Goal: Check status: Check status

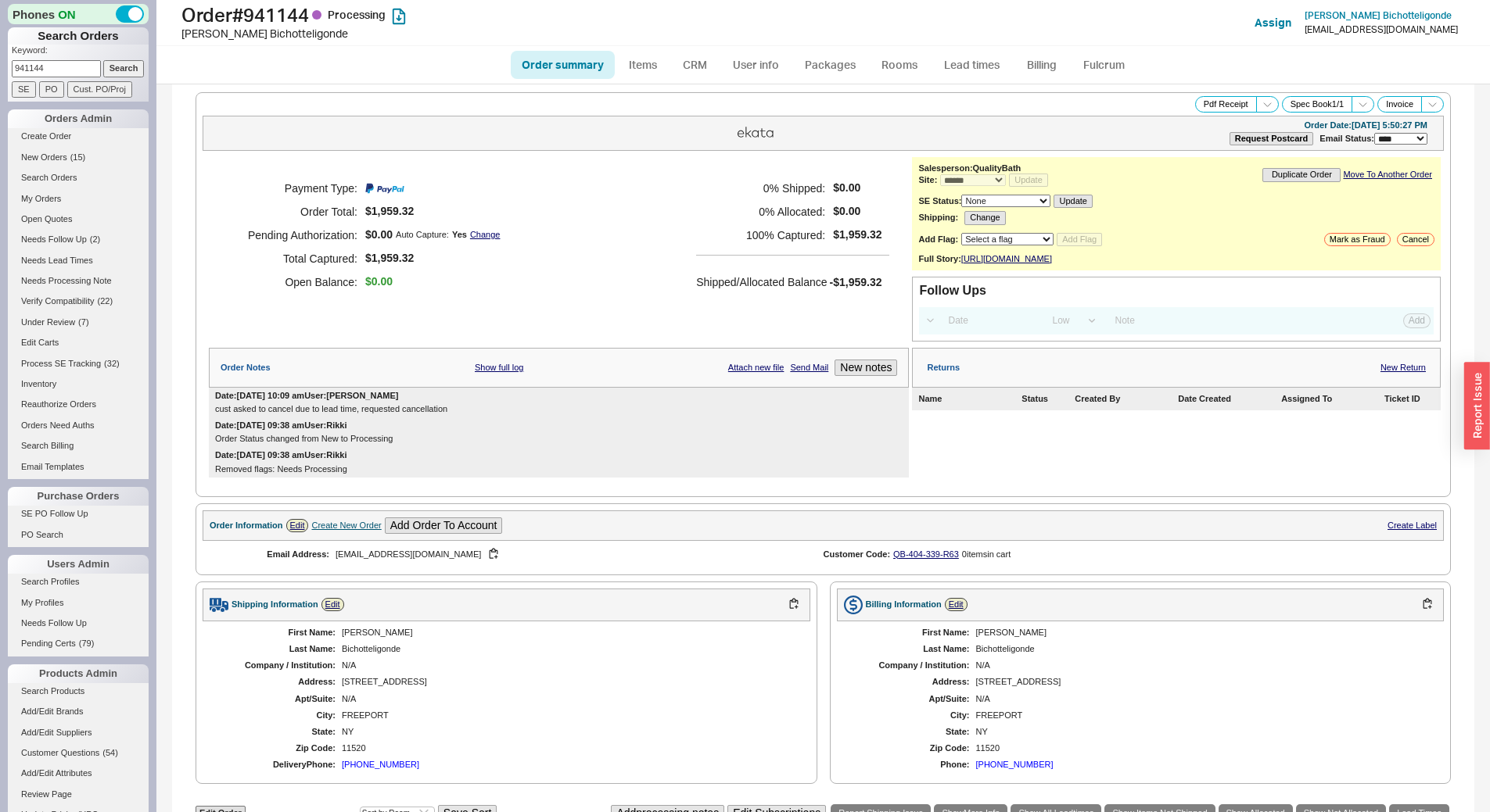
select select "*"
select select "LOW"
select select "3"
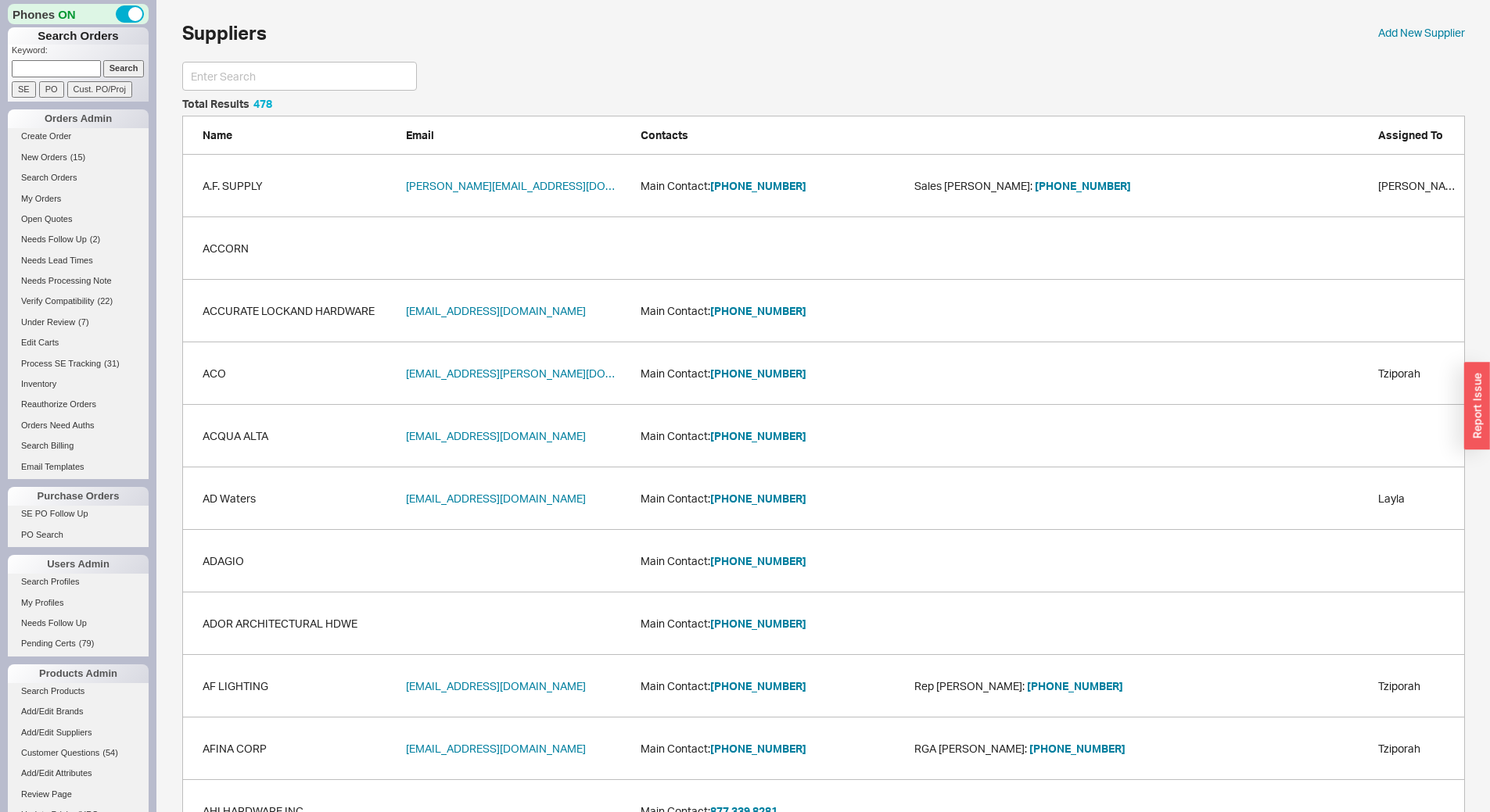
click at [43, 73] on input at bounding box center [56, 68] width 89 height 17
paste input "913396"
type input "913396"
click at [104, 67] on input "Search" at bounding box center [124, 68] width 42 height 17
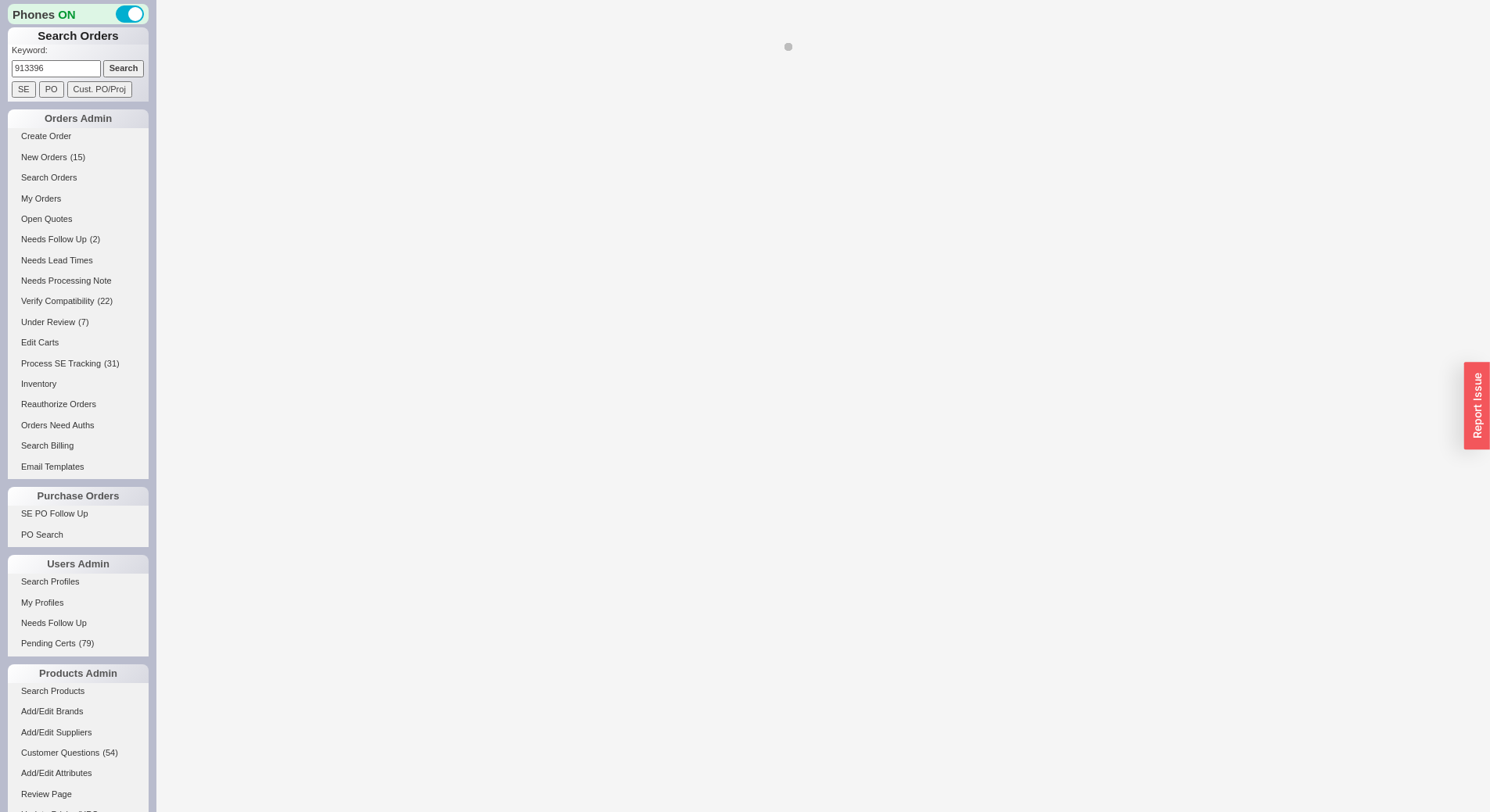
select select "*"
select select "LOW"
select select "3"
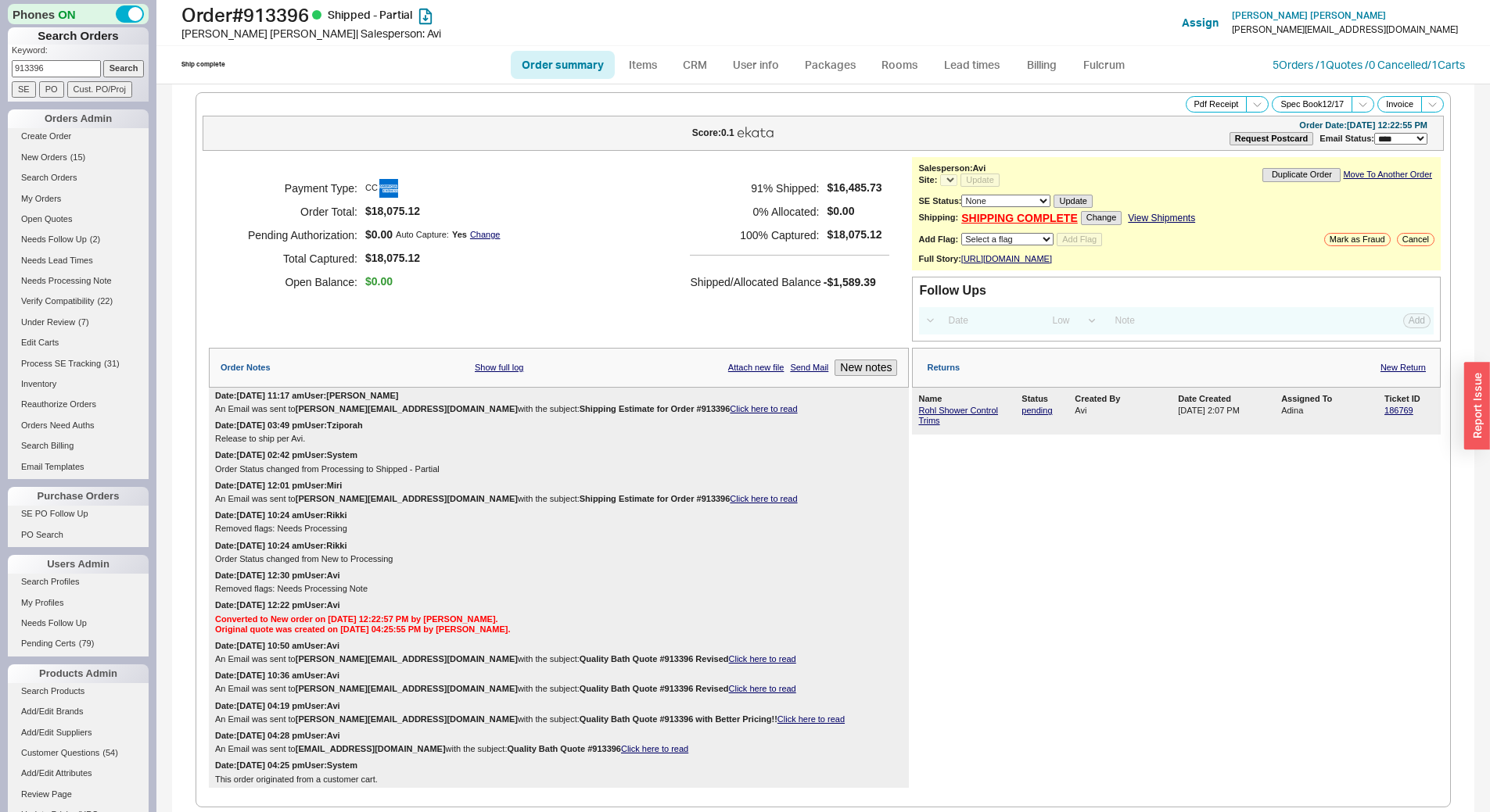
select select "*"
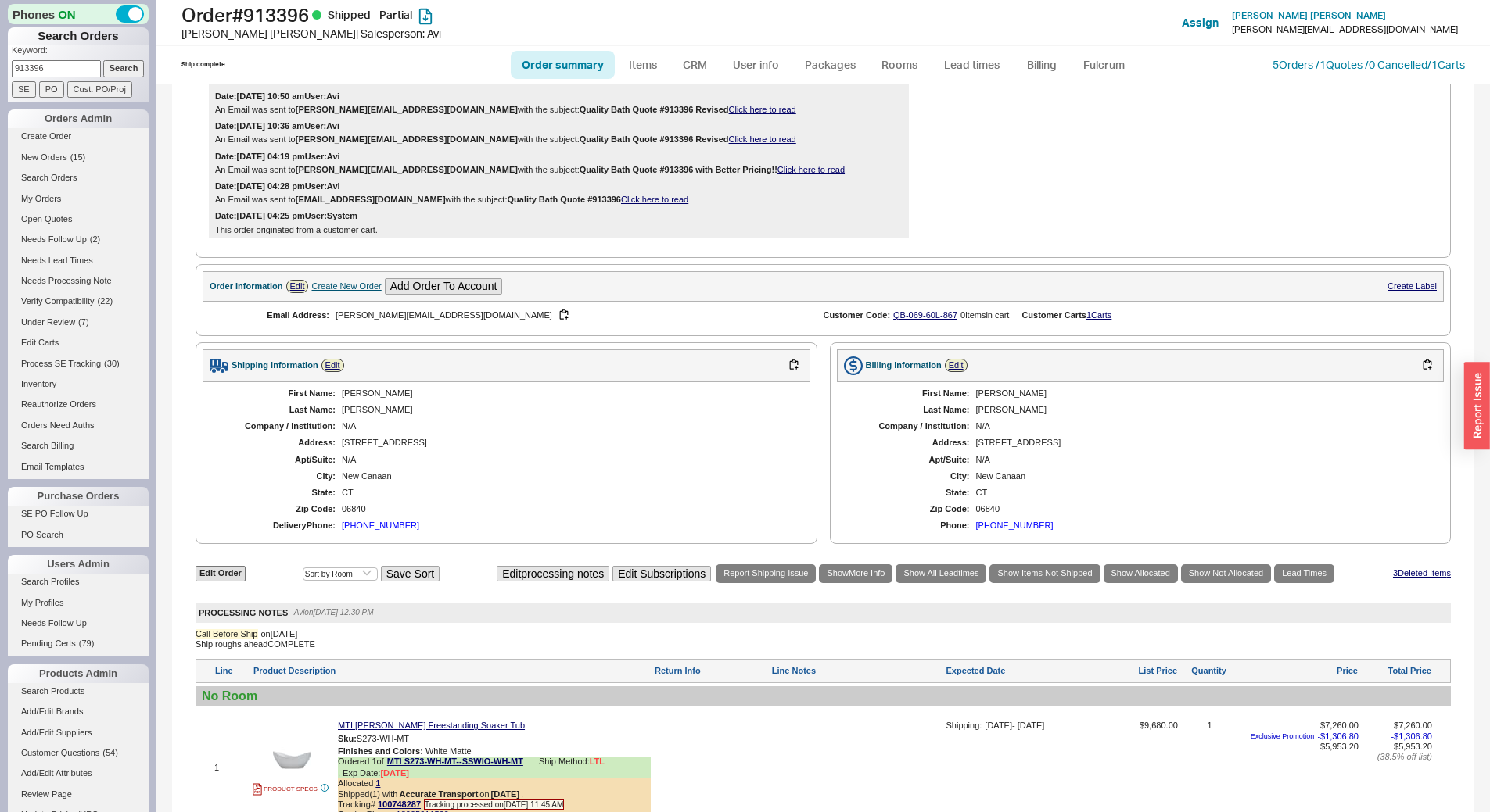
scroll to position [547, 0]
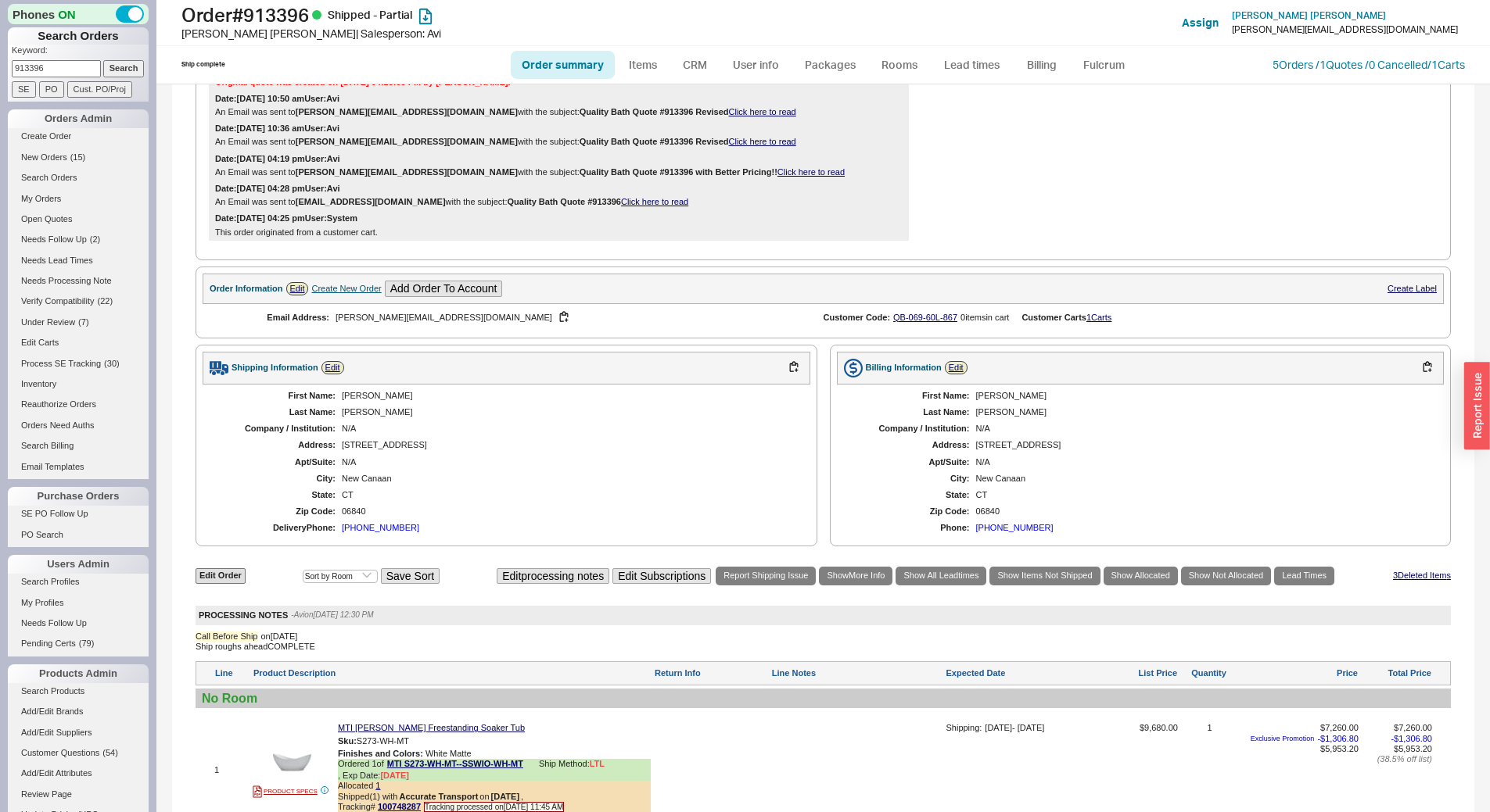
click at [66, 70] on input "913396" at bounding box center [56, 68] width 89 height 17
click at [63, 69] on input "913396" at bounding box center [56, 68] width 89 height 17
paste input "5309"
type input "915309"
click at [114, 63] on input "Search" at bounding box center [124, 68] width 42 height 17
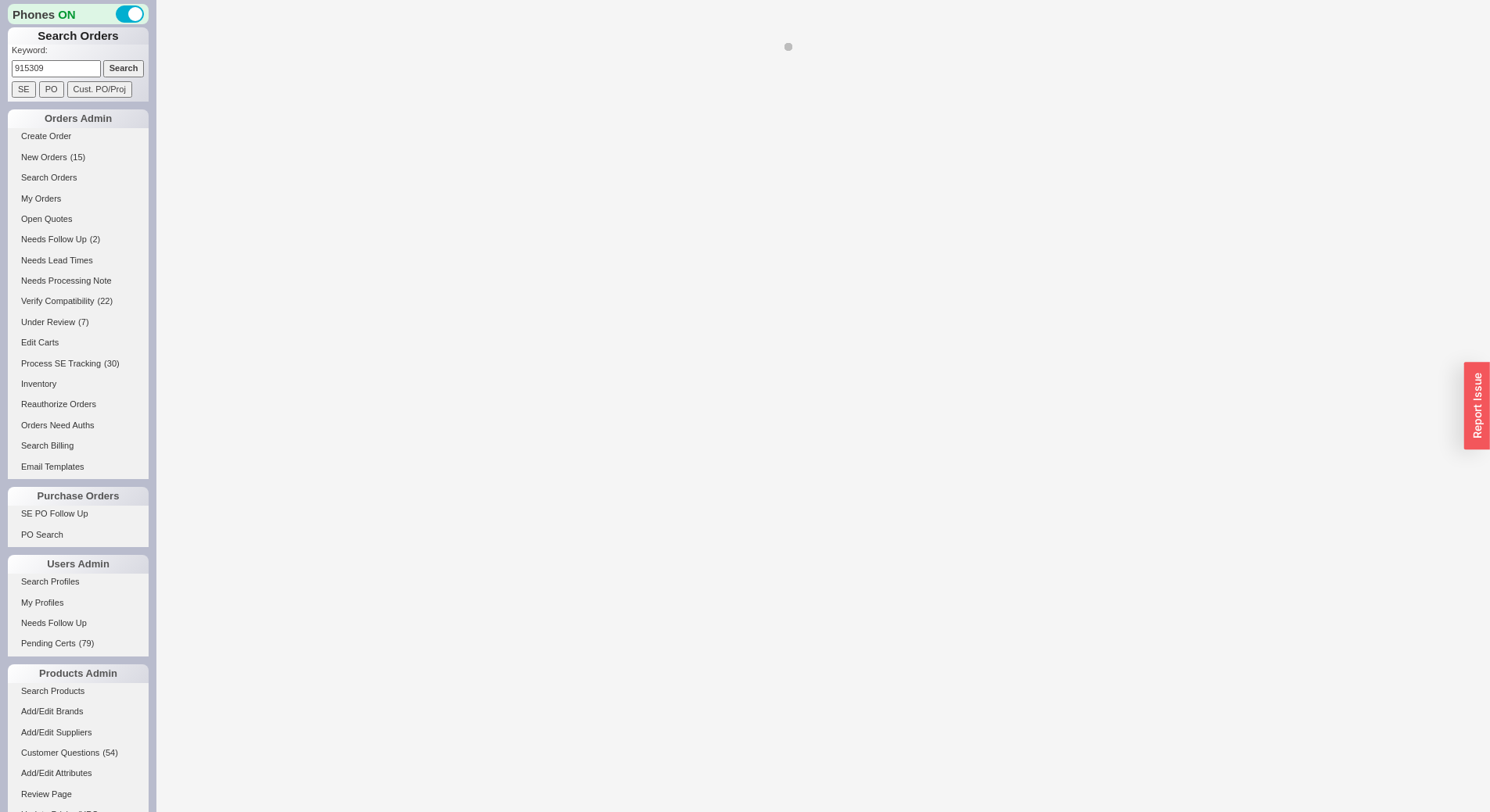
select select "*"
select select "LOW"
select select "3"
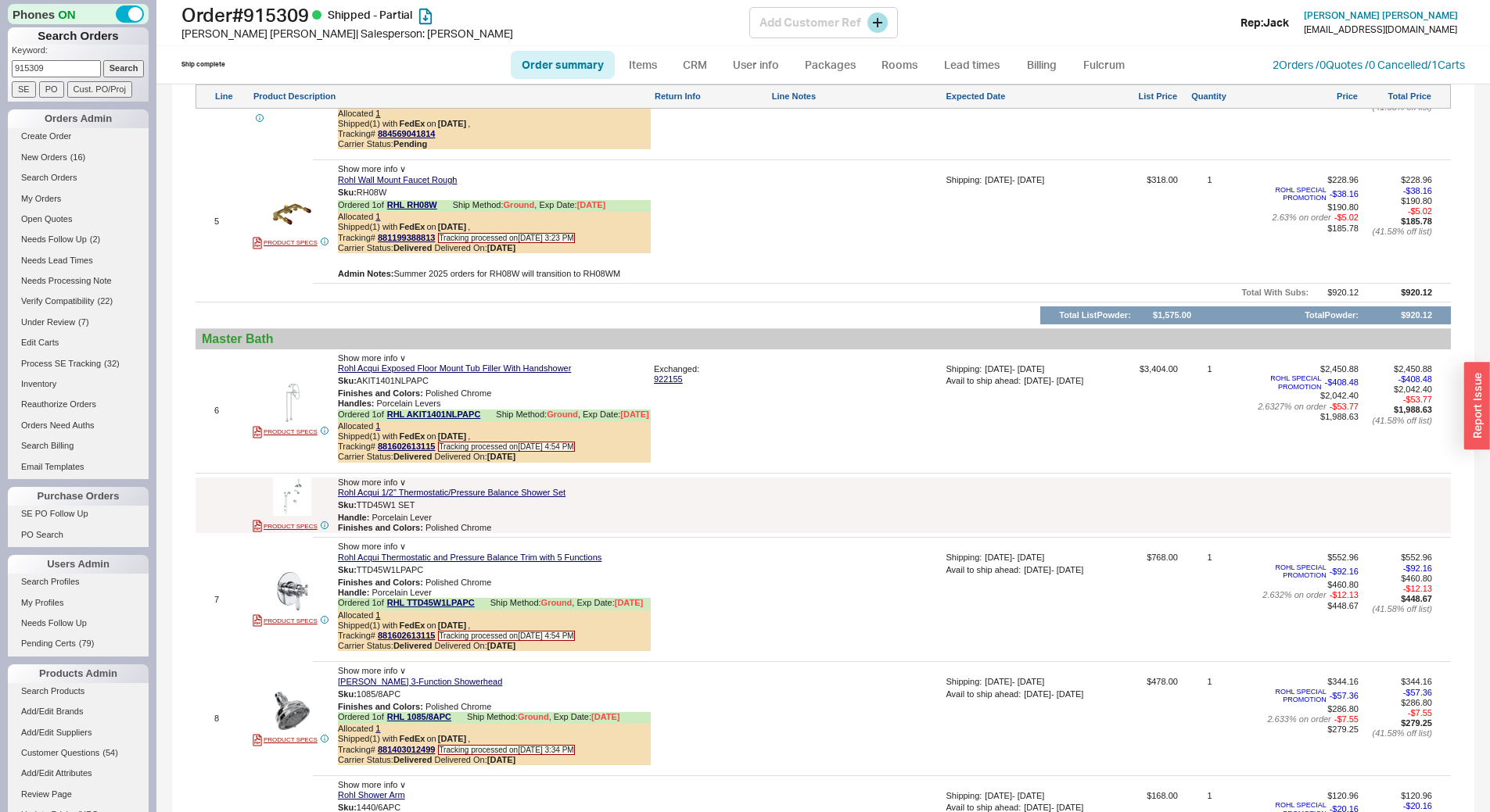
scroll to position [1485, 0]
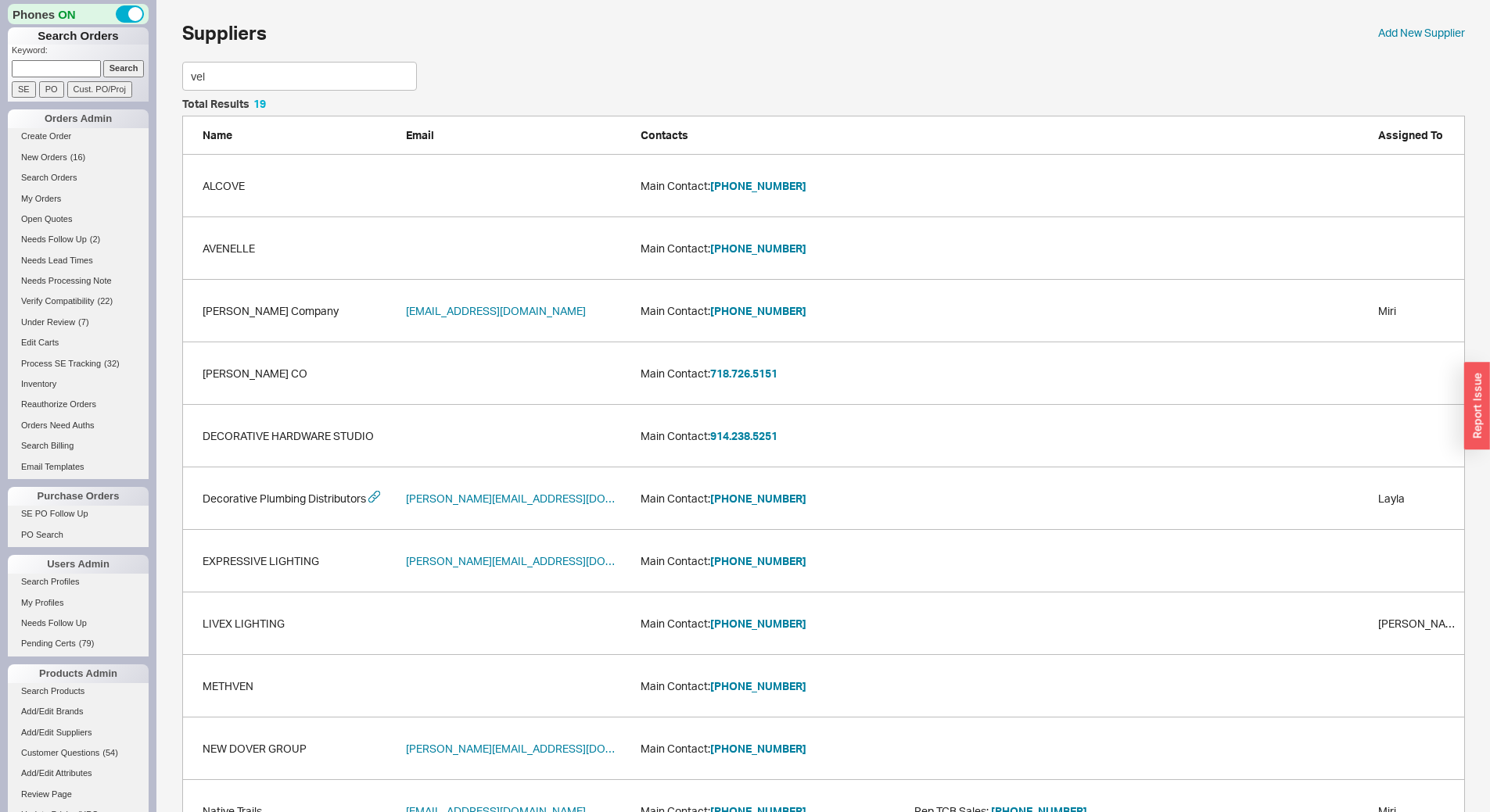
scroll to position [107, 1270]
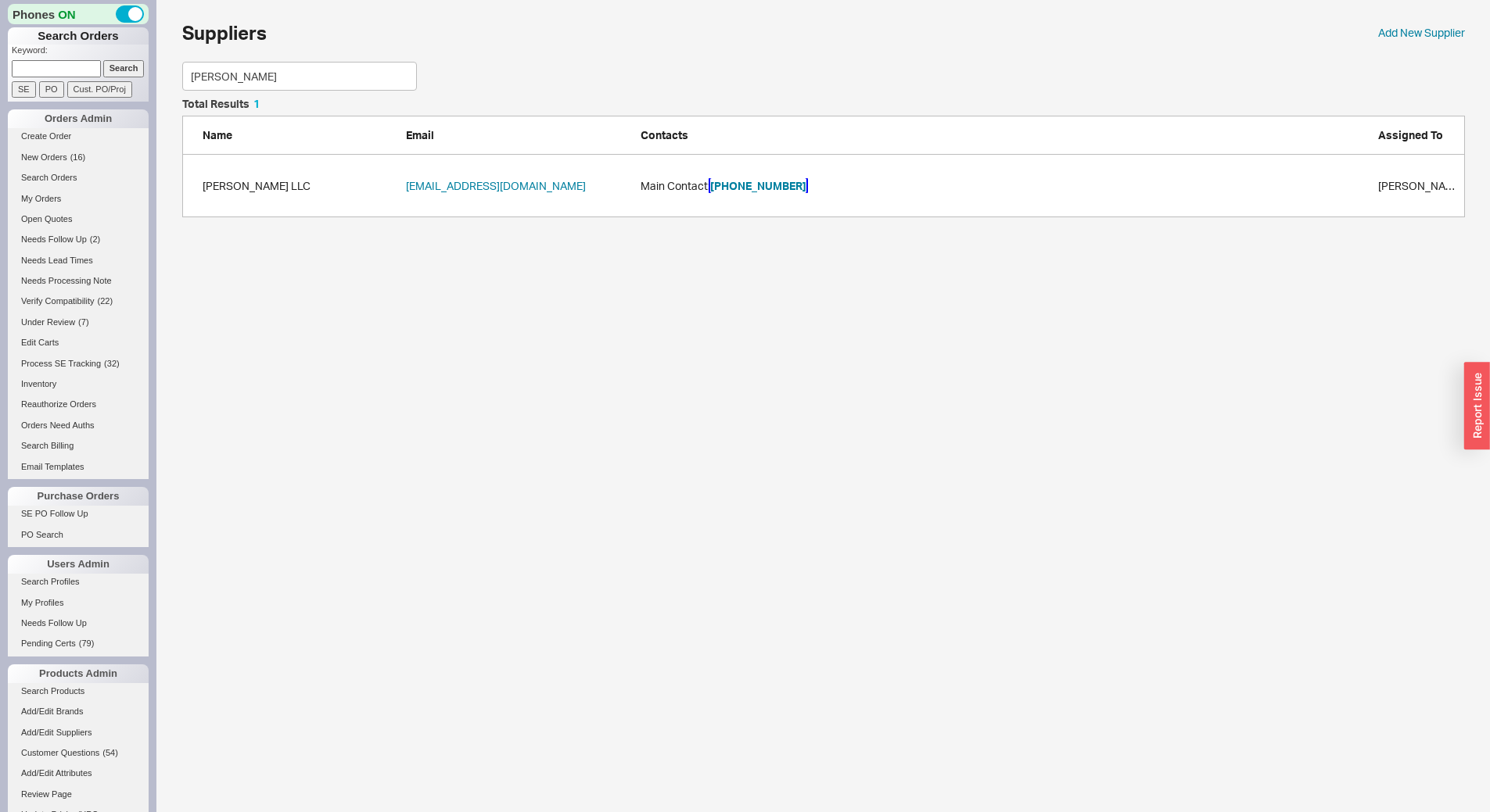
click at [764, 184] on button "877-281-8260" at bounding box center [758, 186] width 96 height 16
drag, startPoint x: 271, startPoint y: 73, endPoint x: 162, endPoint y: 105, distance: 113.6
click at [162, 105] on div "Suppliers Add New Supplier vella Total Results 1 Name Email Contacts Assigned T…" at bounding box center [822, 116] width 1333 height 233
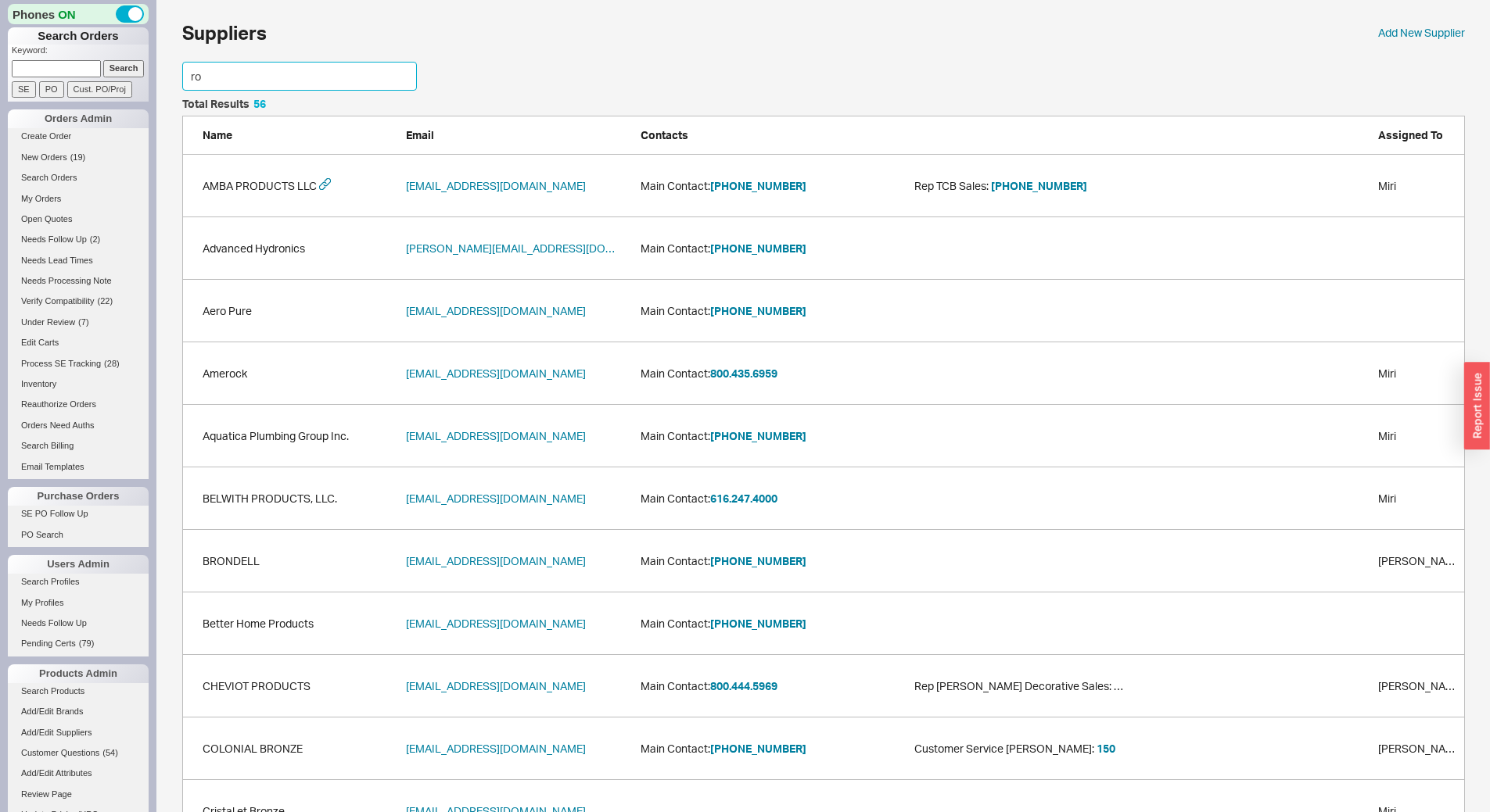
scroll to position [232, 1270]
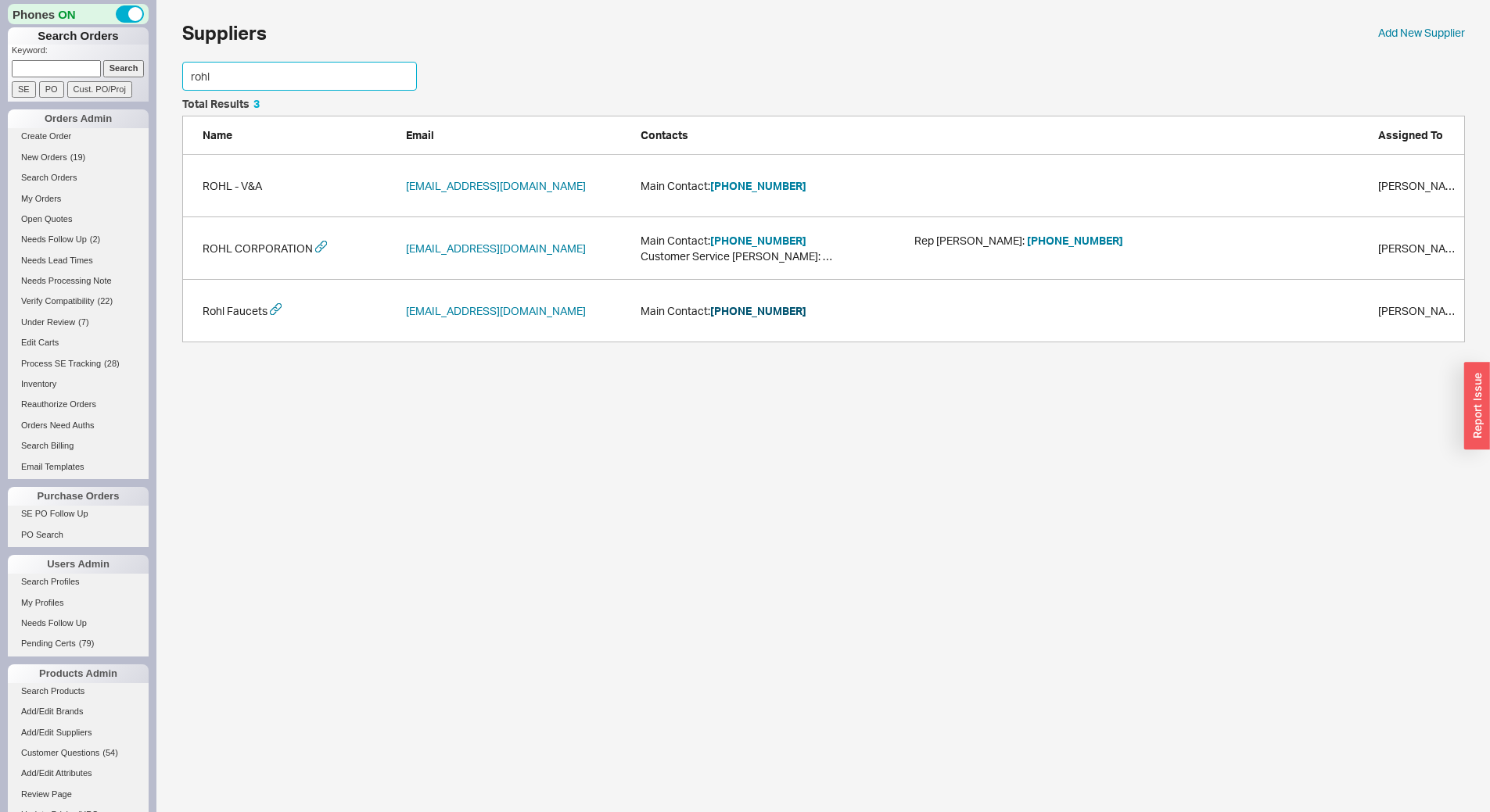
type input "rohl"
click at [767, 308] on button "800-777-9762" at bounding box center [758, 310] width 96 height 16
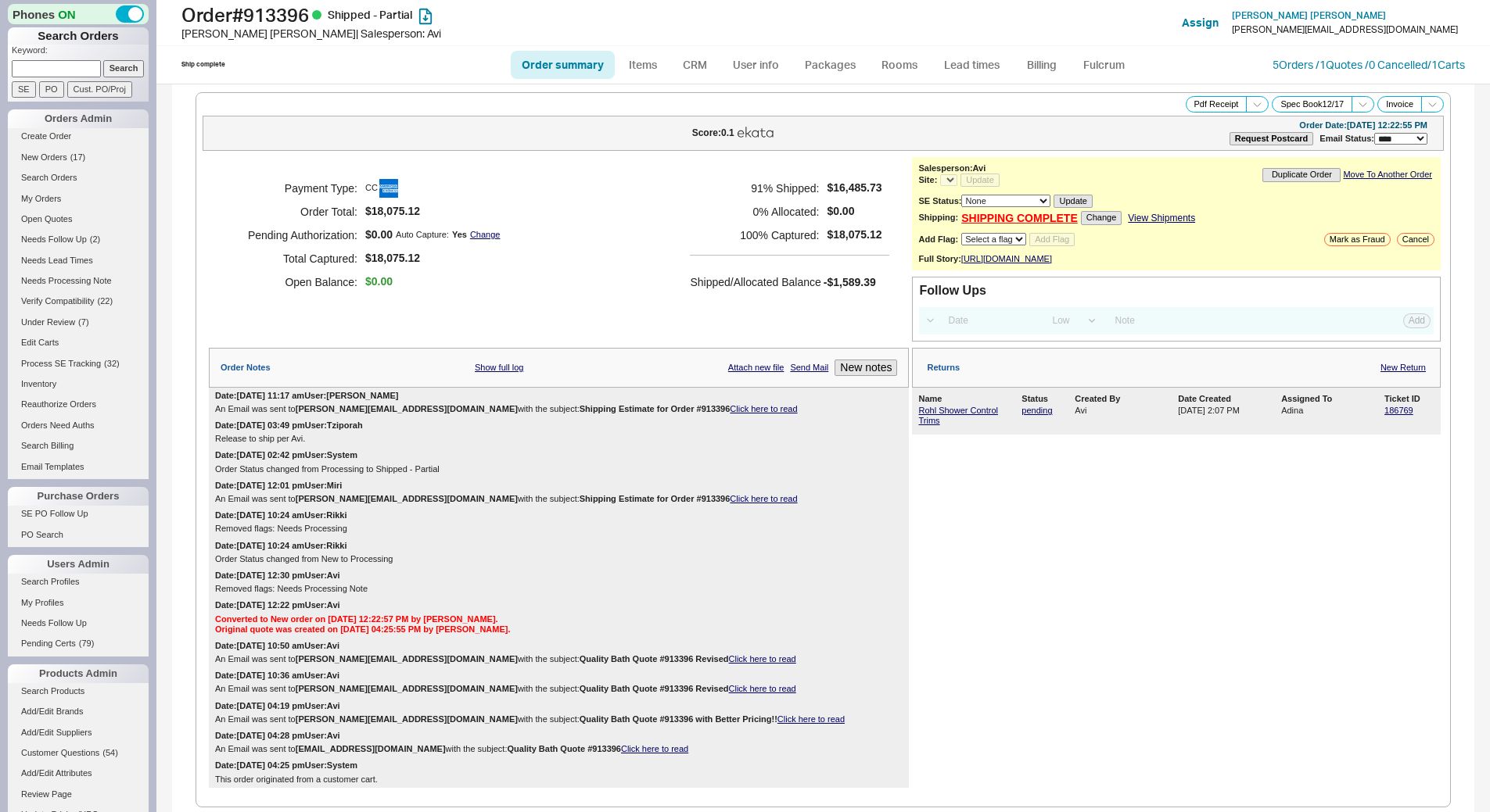
select select "*"
select select "LOW"
select select "3"
select select "*"
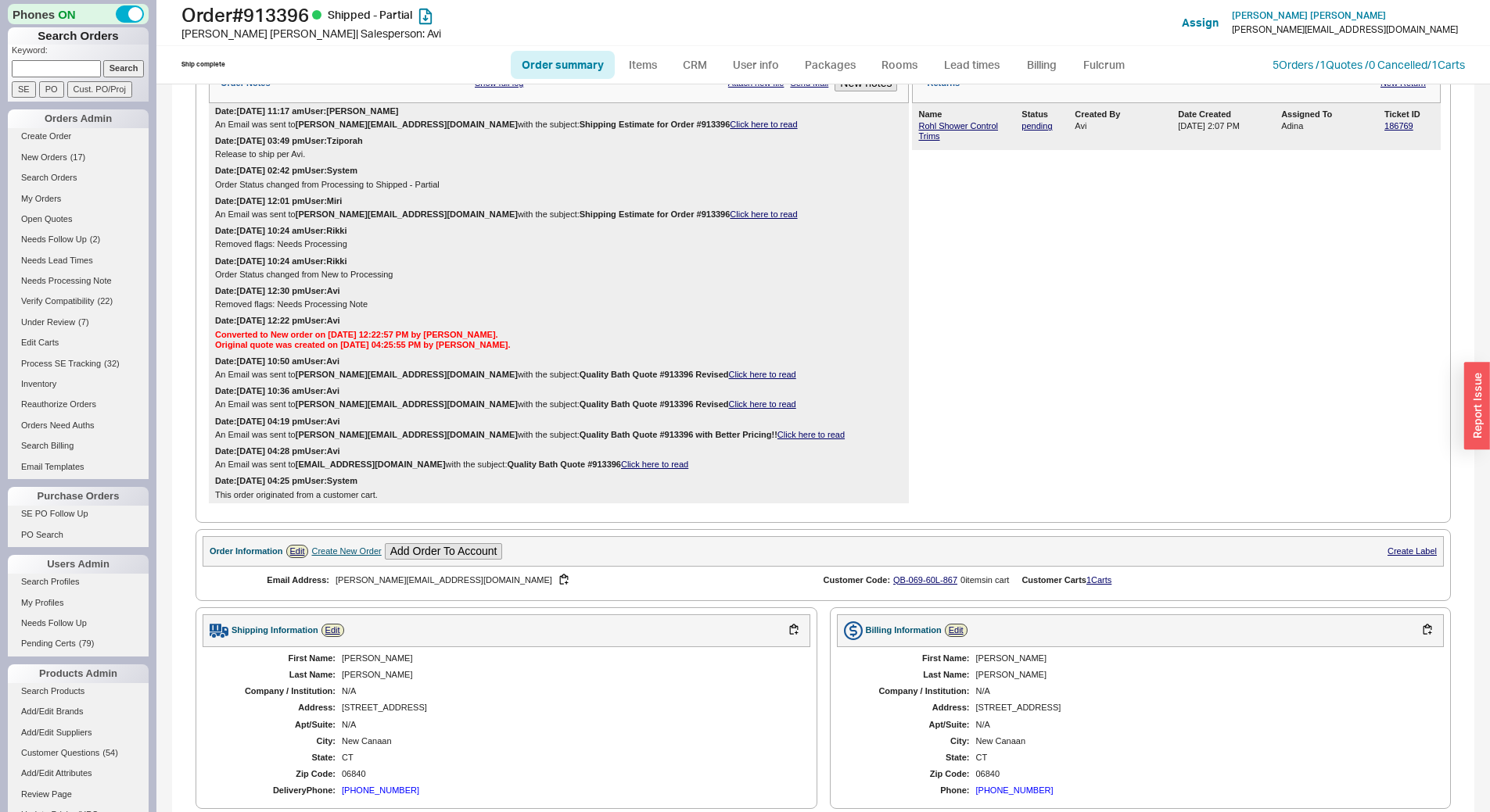
scroll to position [313, 0]
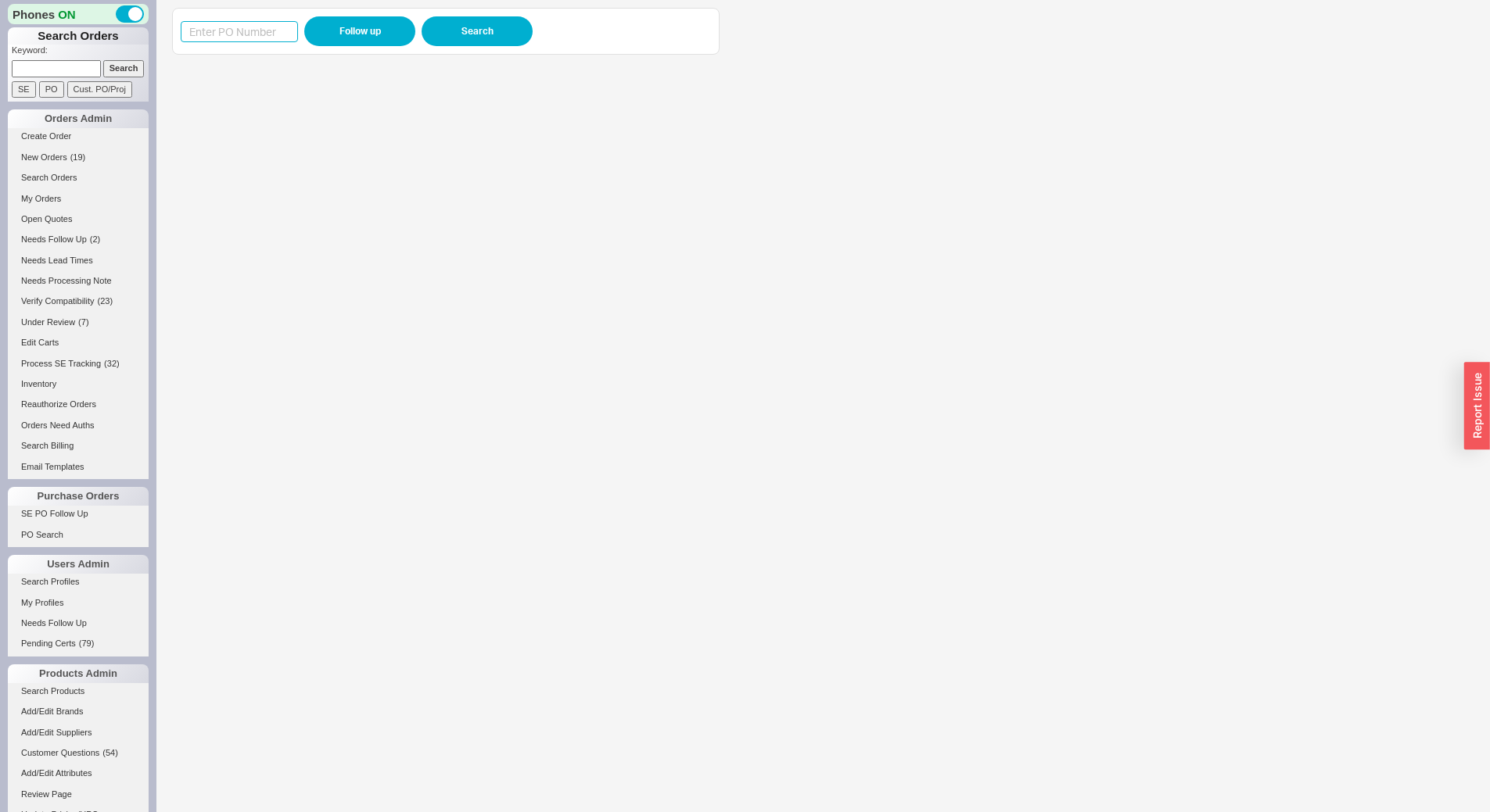
click at [257, 33] on input at bounding box center [239, 31] width 118 height 21
paste input "988921"
type input "988921"
click at [381, 25] on button "Follow up" at bounding box center [359, 32] width 111 height 30
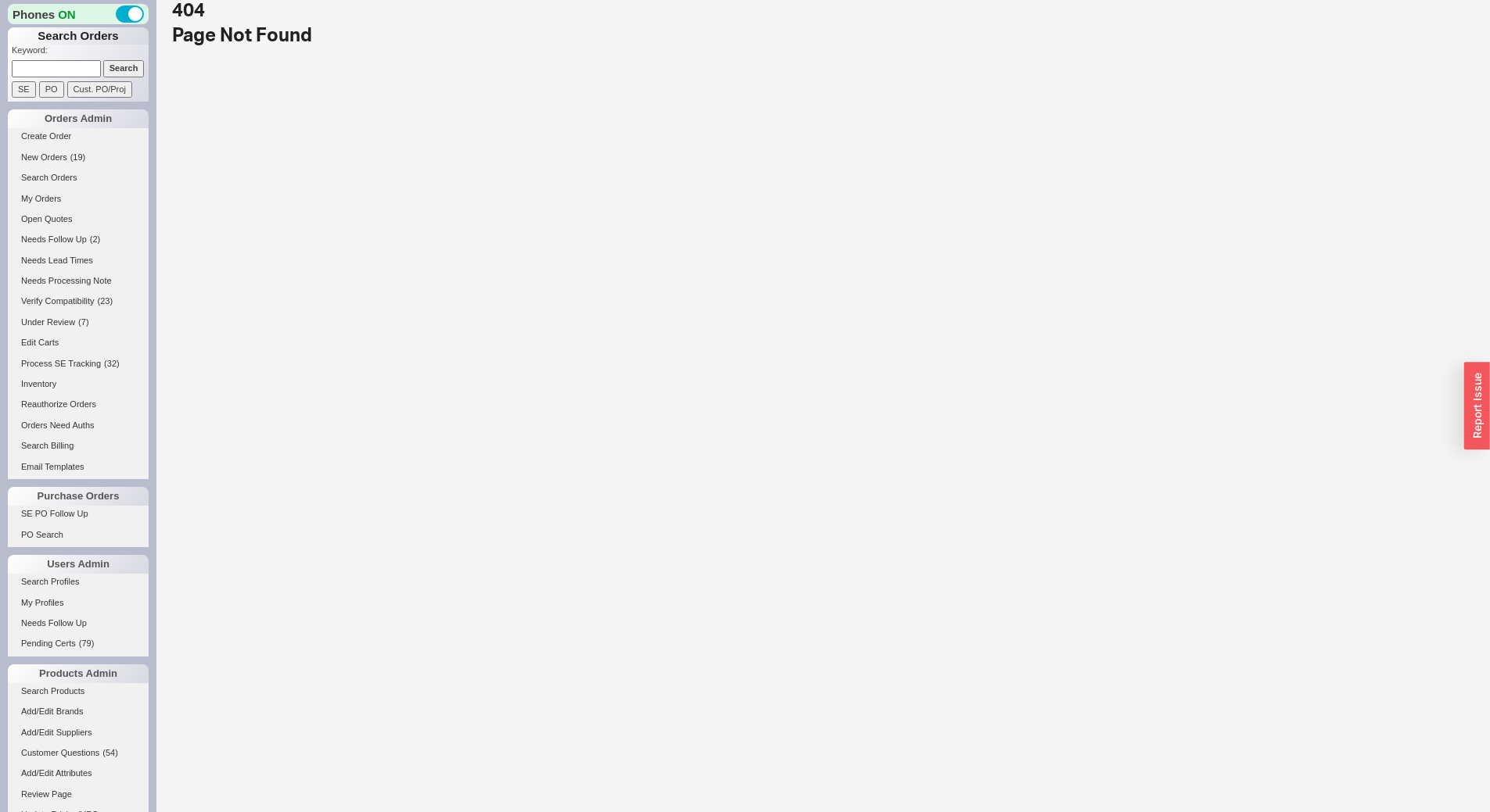
click at [74, 68] on input at bounding box center [56, 68] width 89 height 17
type input "917012"
click at [104, 60] on input "Search" at bounding box center [124, 68] width 42 height 17
select select "*"
select select "LOW"
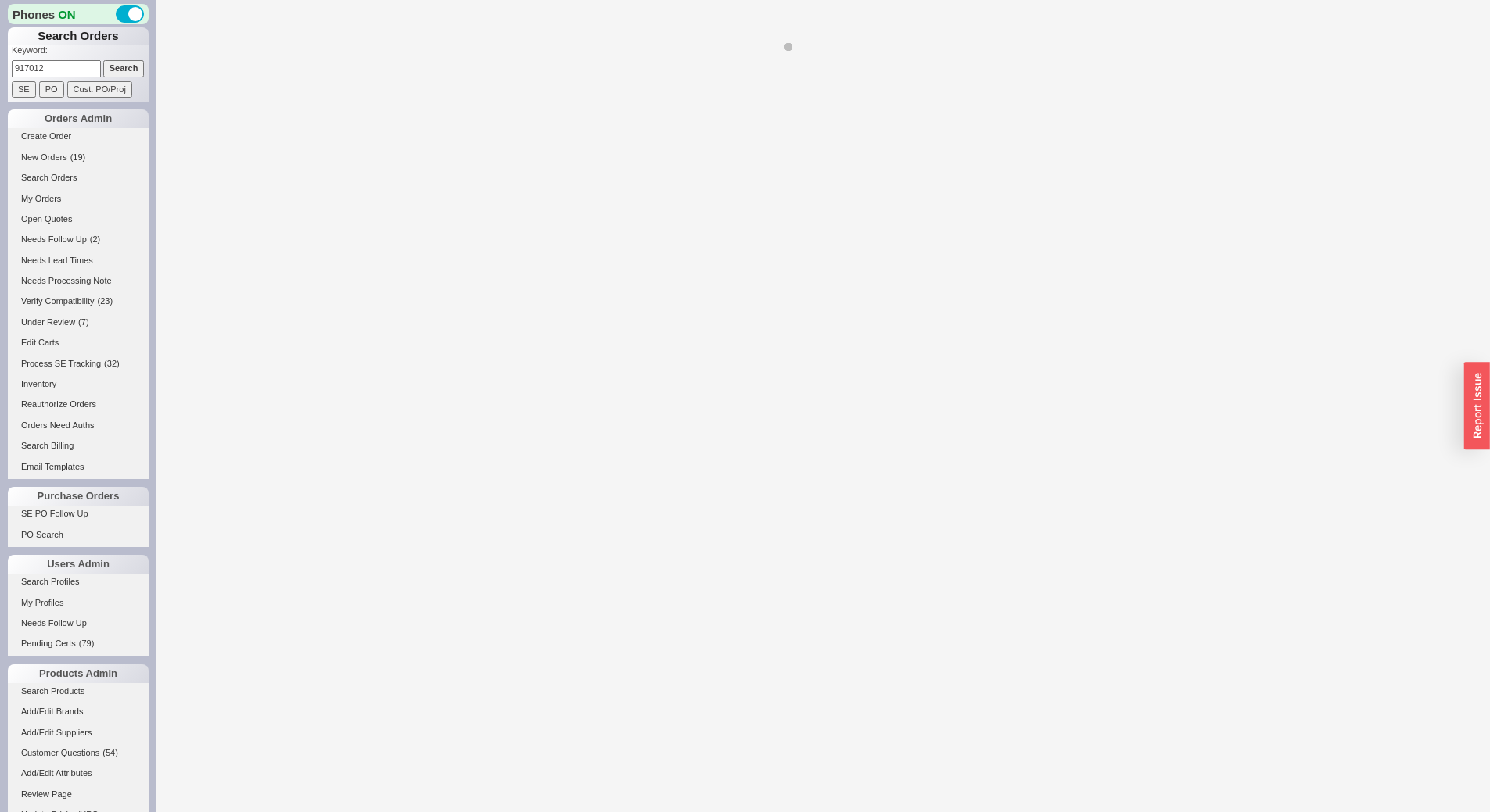
select select "3"
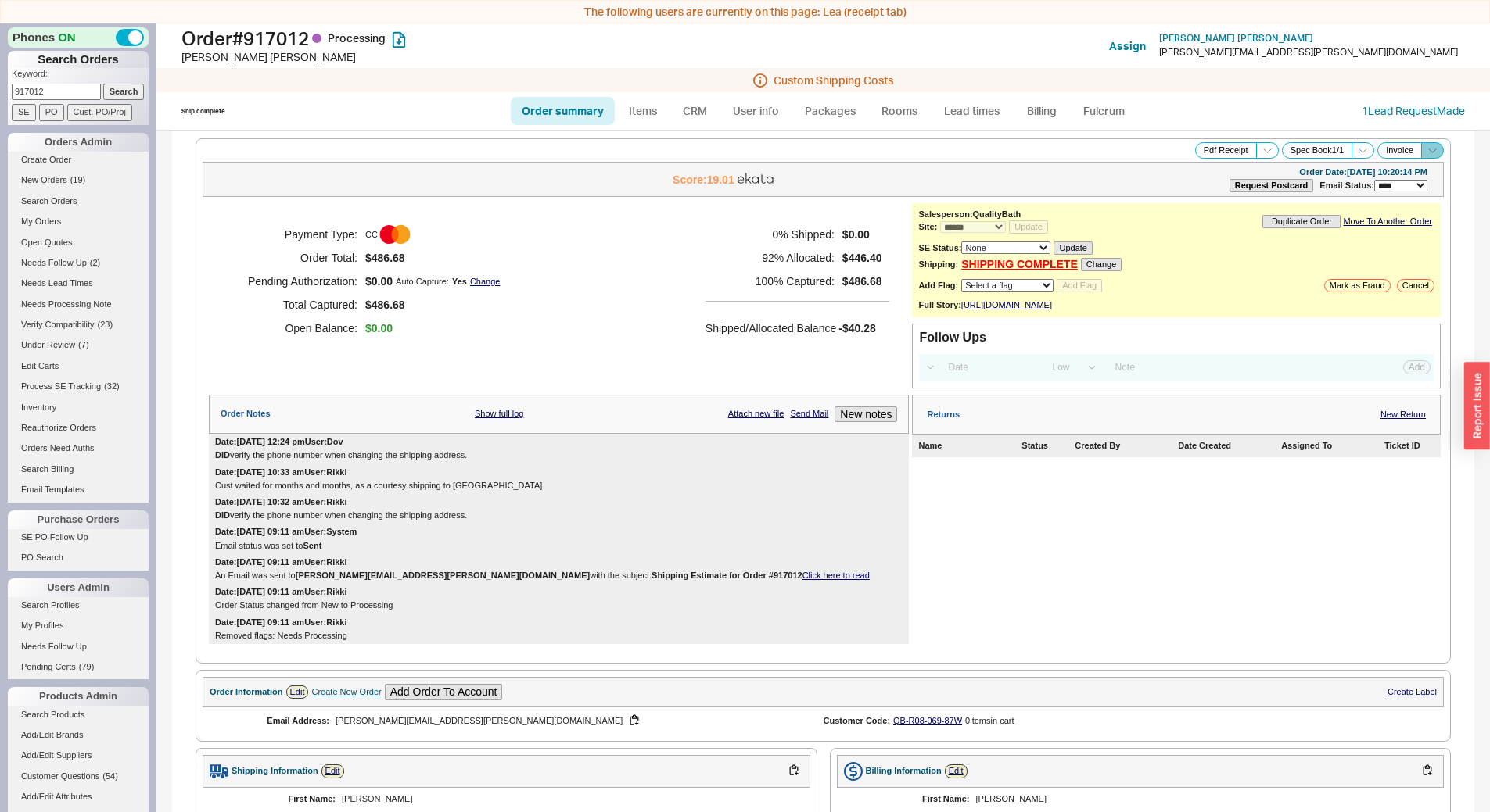
click at [1427, 153] on icon at bounding box center [1432, 150] width 12 height 12
click at [1402, 164] on button "Commercial Invoice" at bounding box center [1375, 169] width 112 height 18
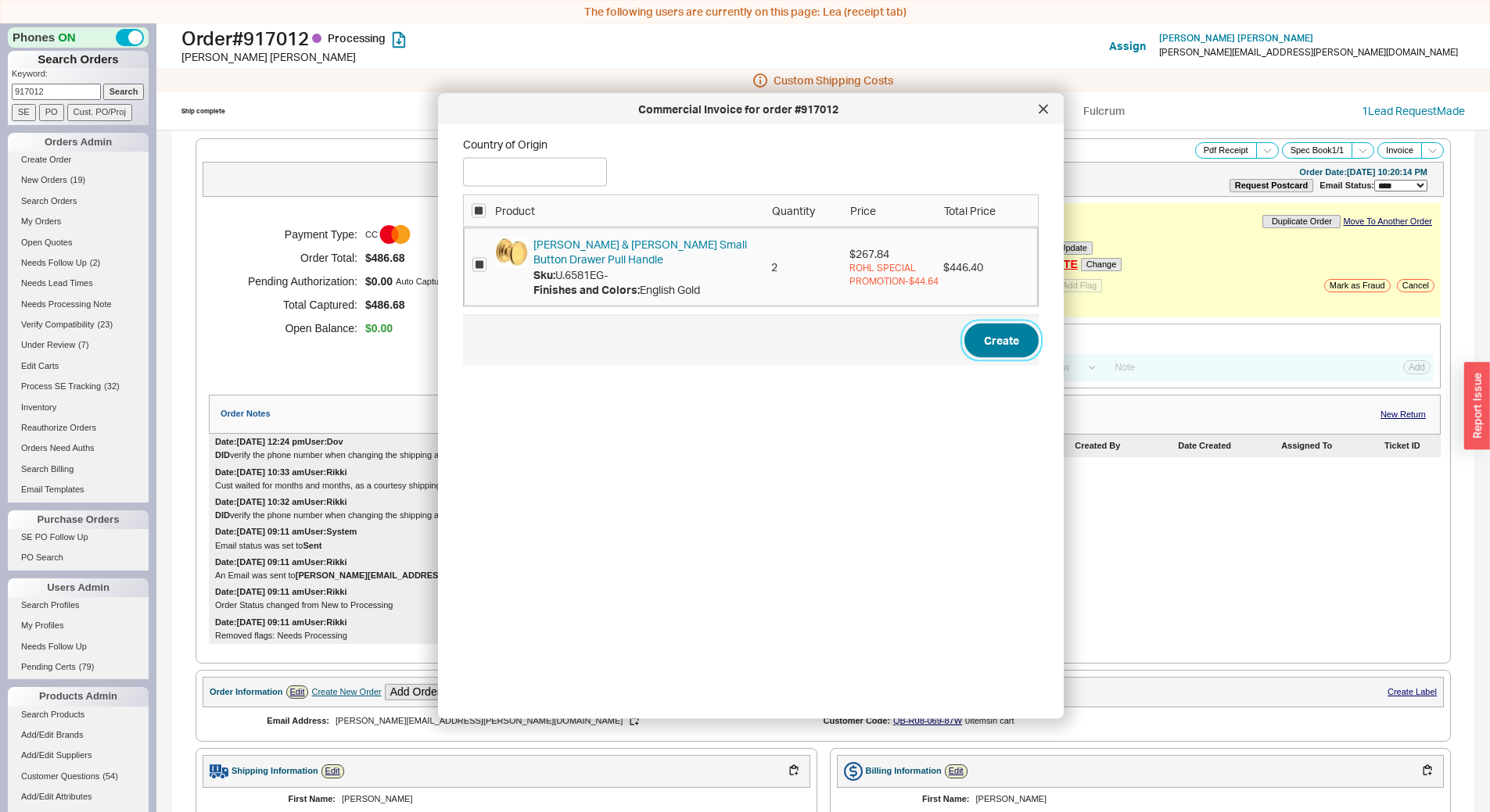
click at [973, 345] on link "Create" at bounding box center [1001, 340] width 74 height 34
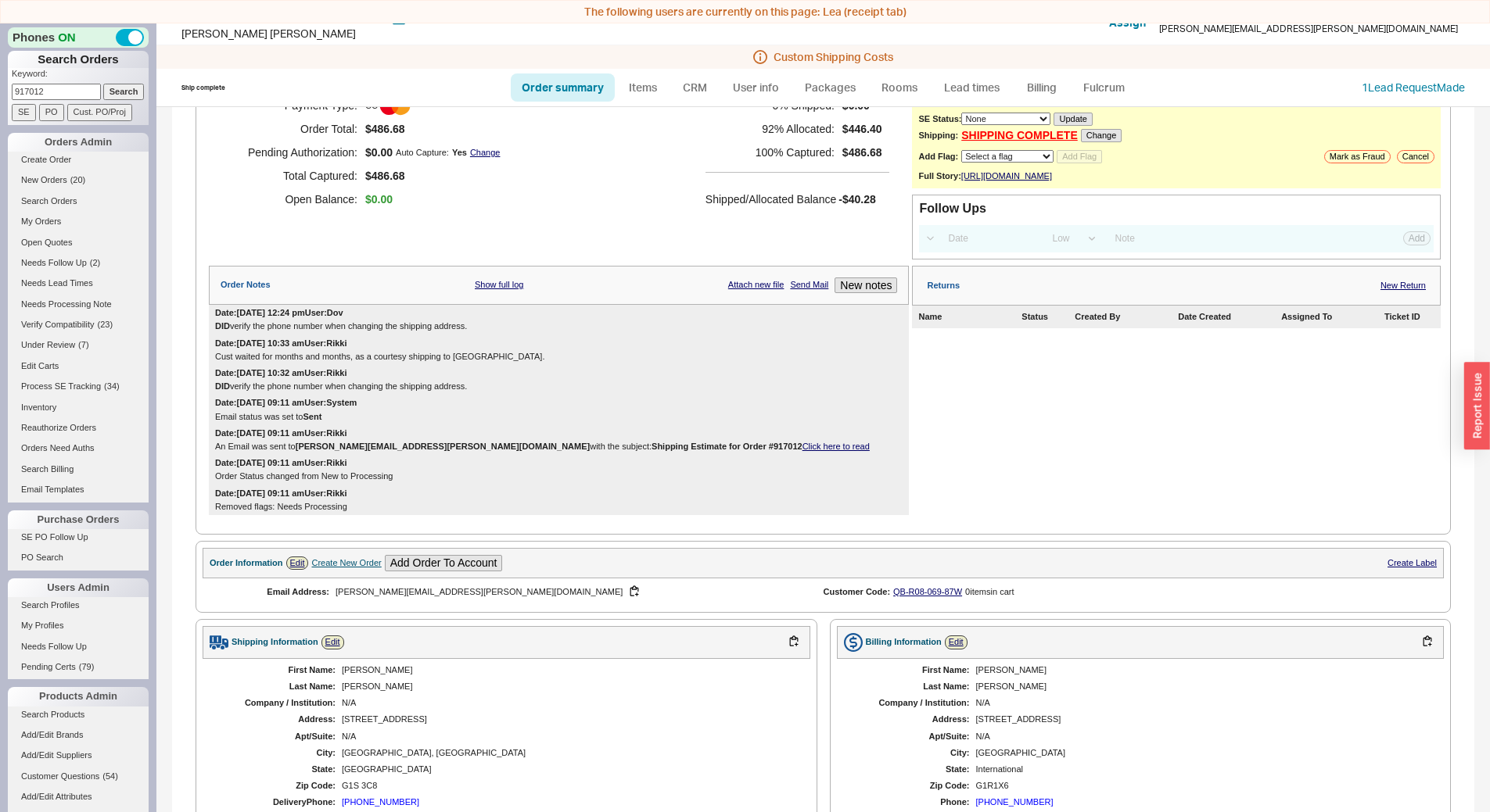
scroll to position [100, 0]
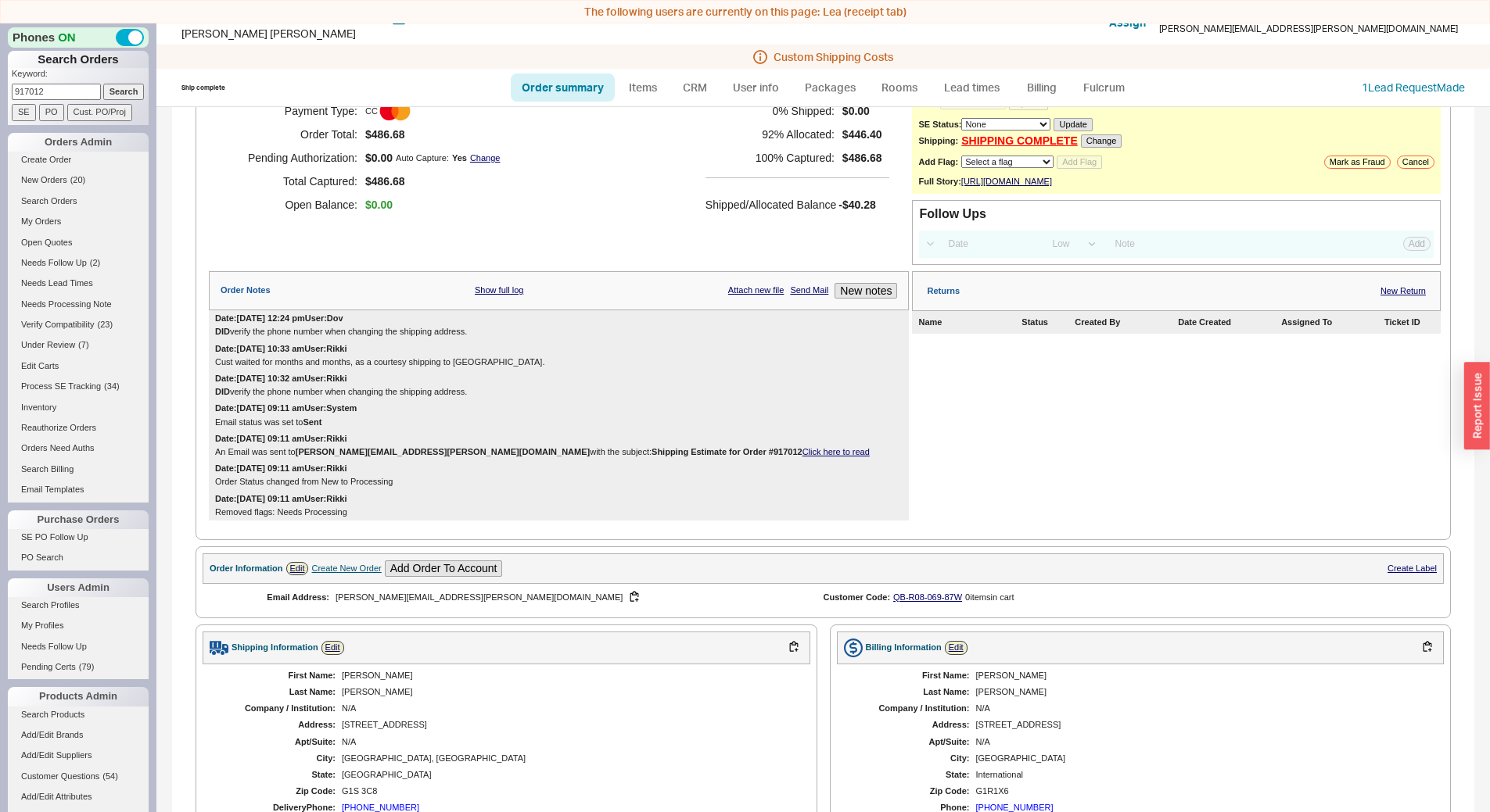
click at [802, 456] on link "Click here to read" at bounding box center [836, 451] width 68 height 9
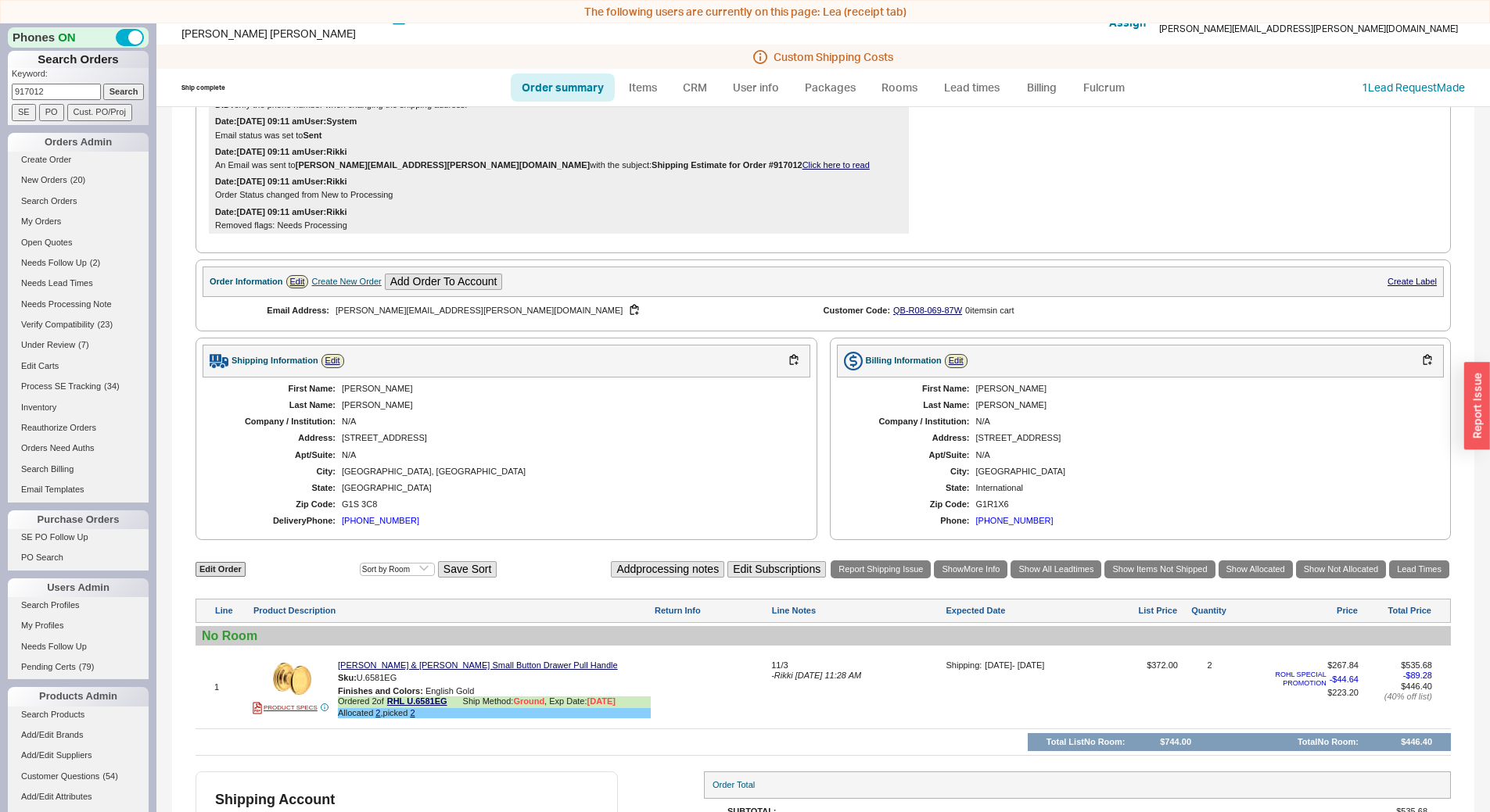
scroll to position [569, 0]
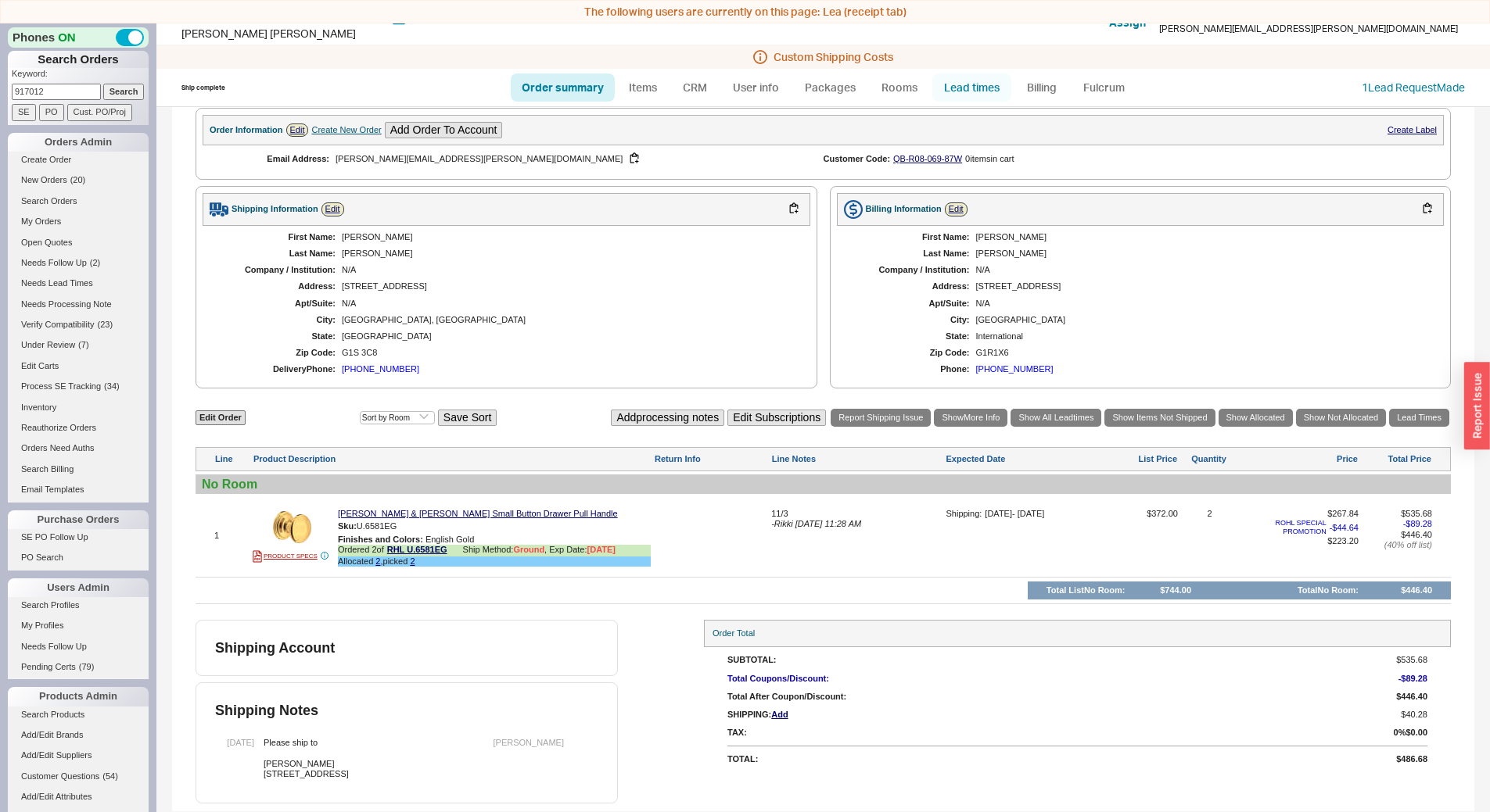
click at [942, 82] on link "Lead times" at bounding box center [972, 88] width 79 height 28
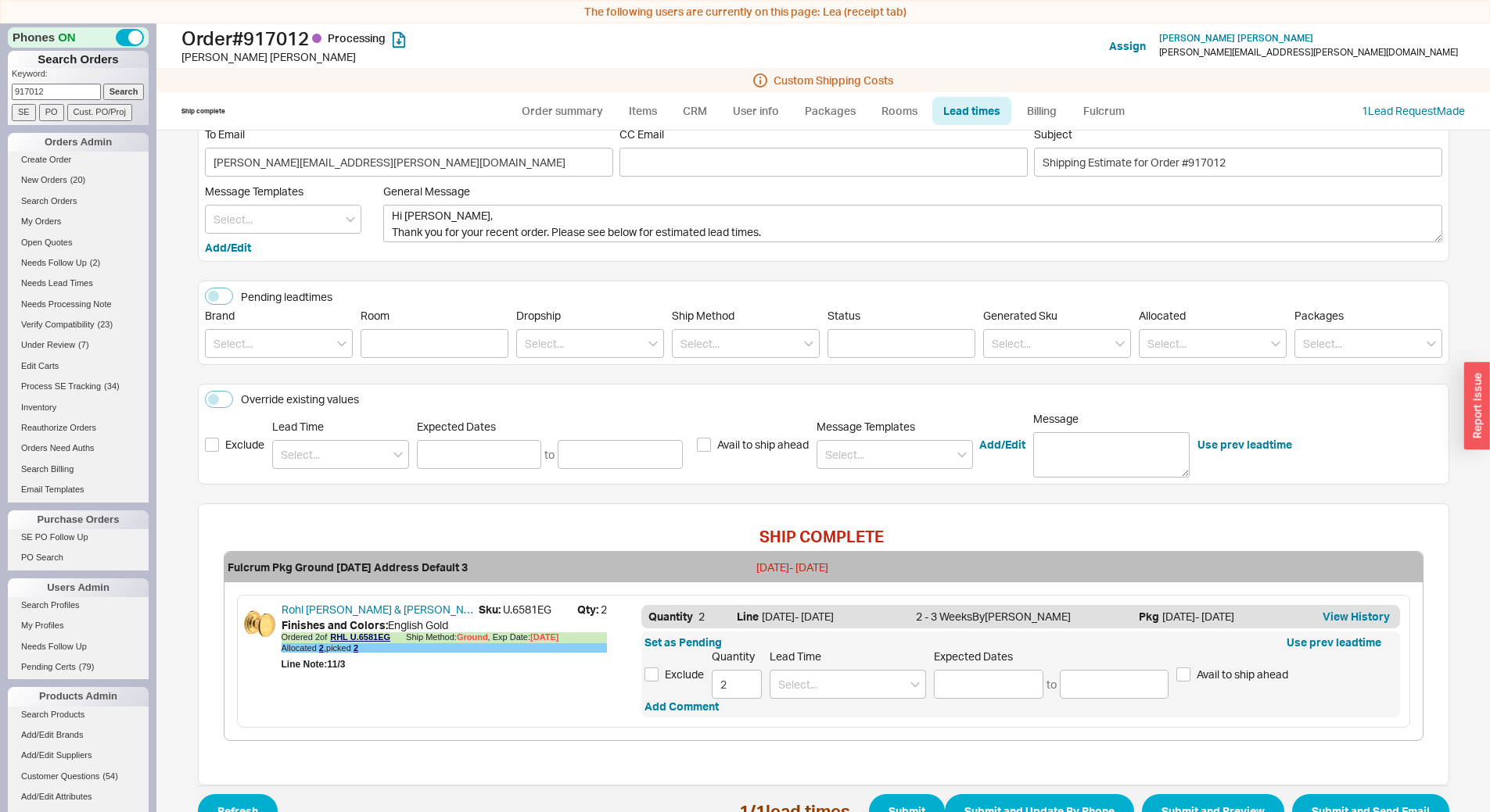
scroll to position [77, 0]
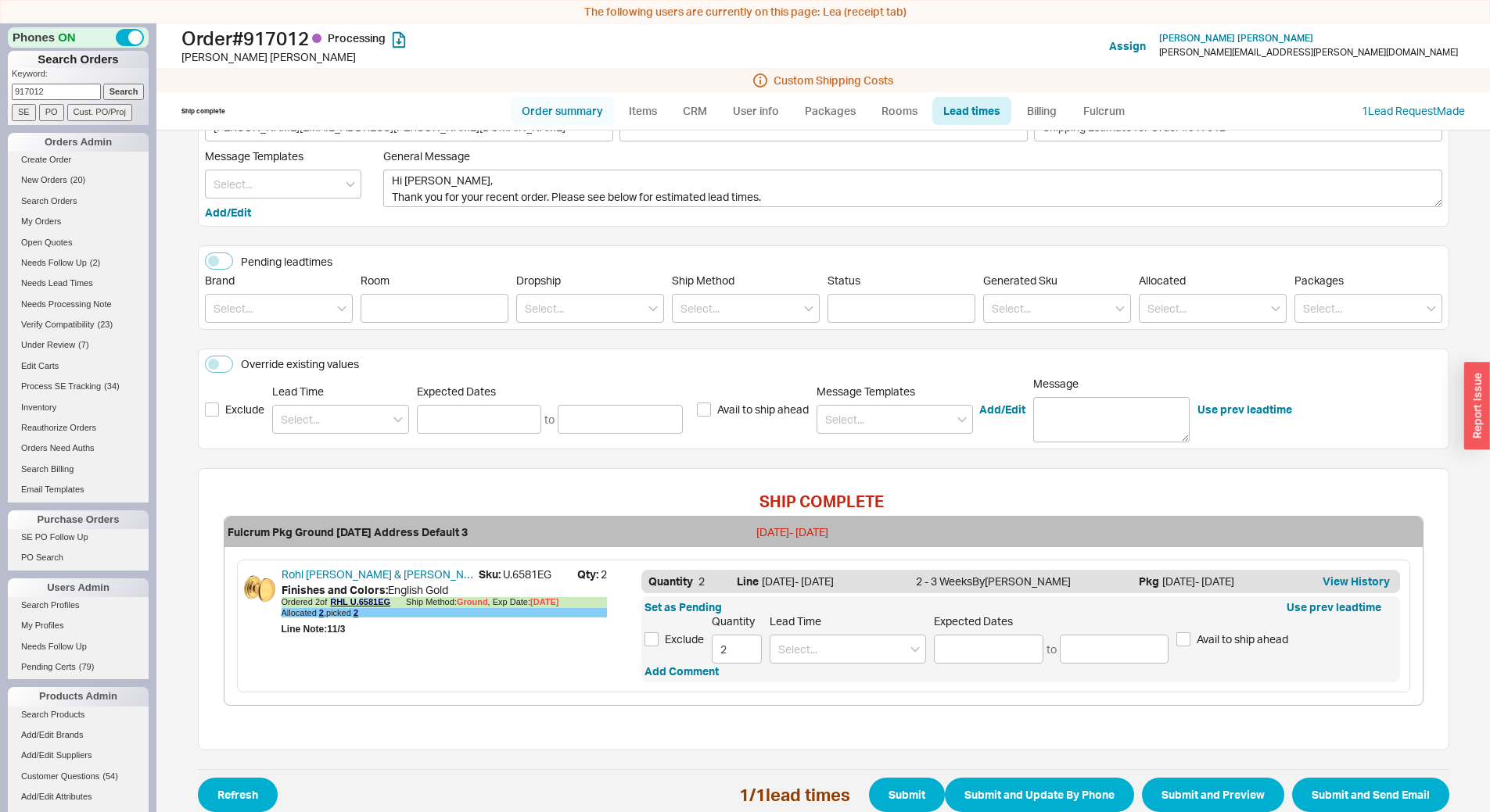
click at [607, 111] on link "Order summary" at bounding box center [563, 111] width 104 height 28
select select "*"
select select "LOW"
select select "3"
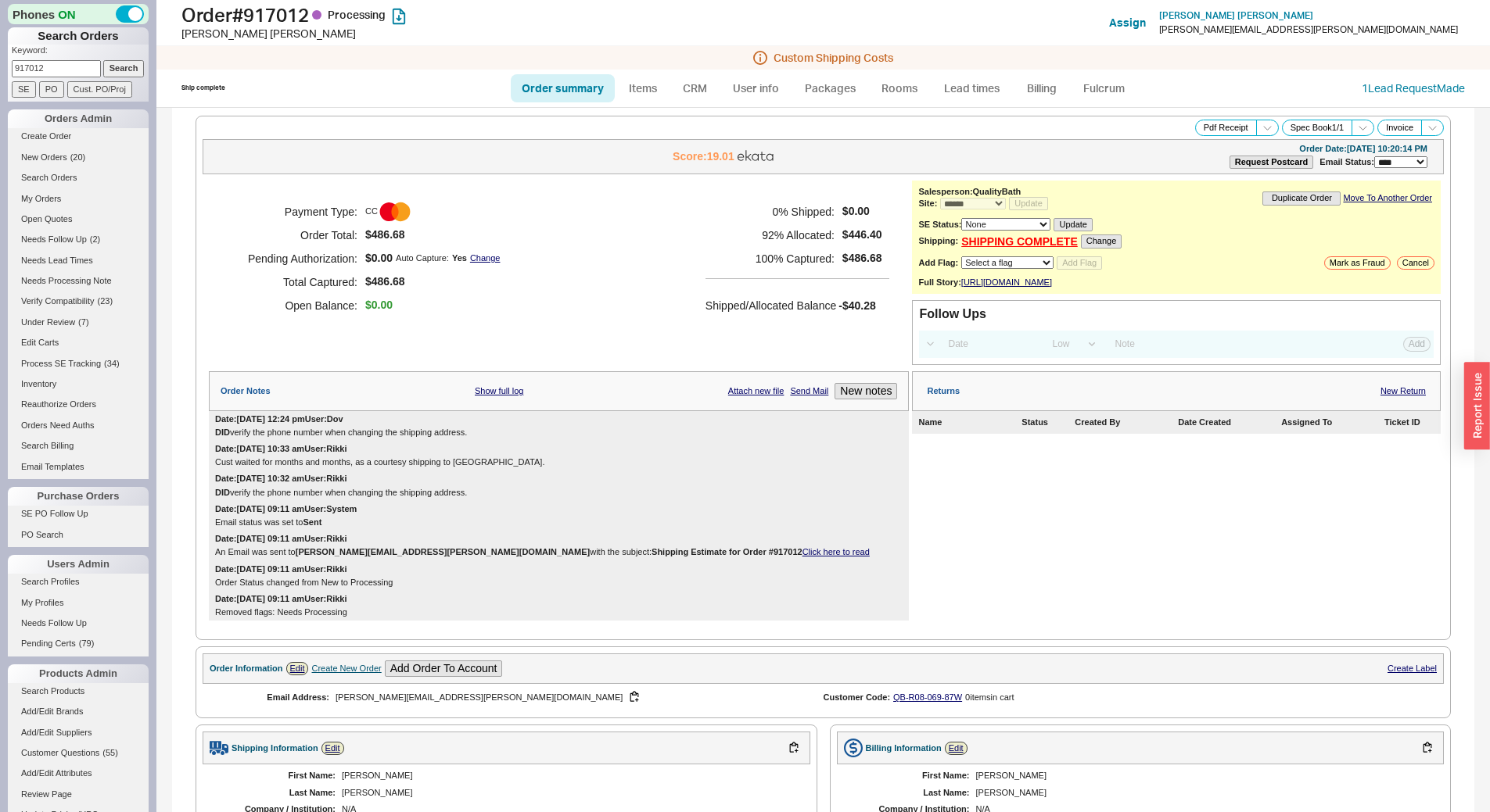
scroll to position [569, 0]
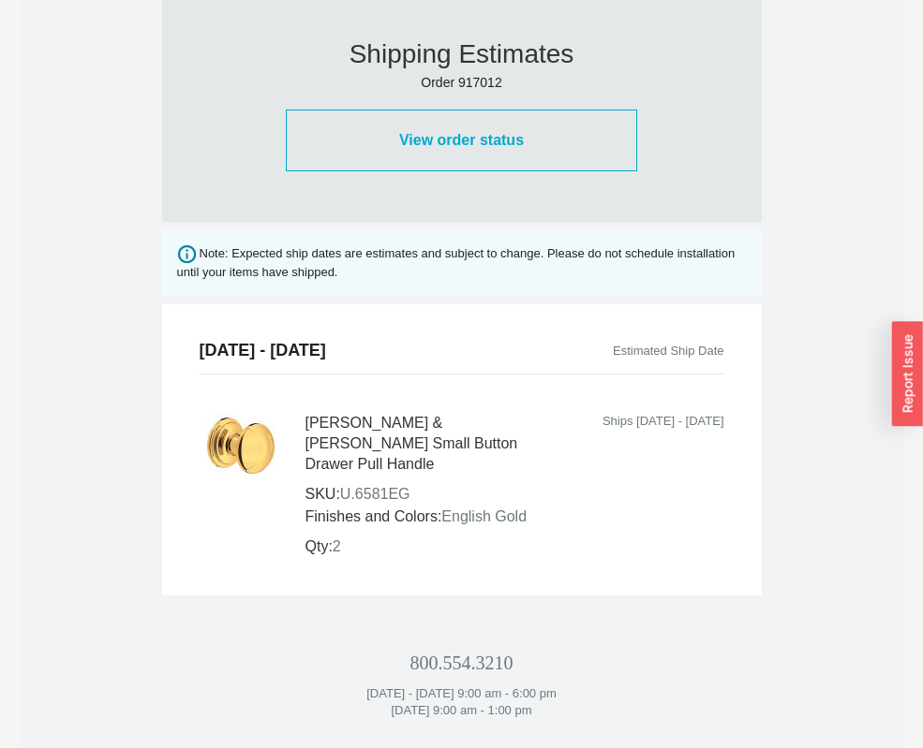
scroll to position [1078, 0]
